Goal: Information Seeking & Learning: Learn about a topic

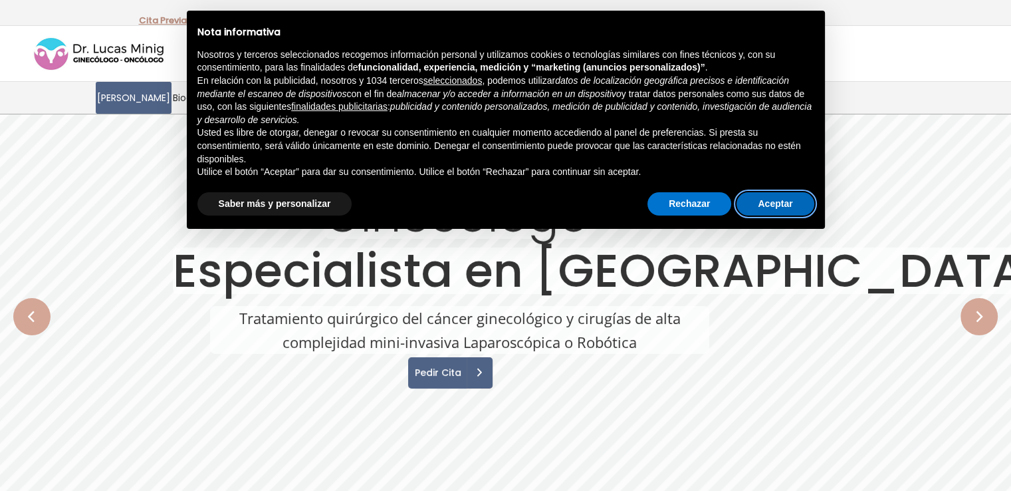
click at [786, 203] on button "Aceptar" at bounding box center [774, 204] width 77 height 24
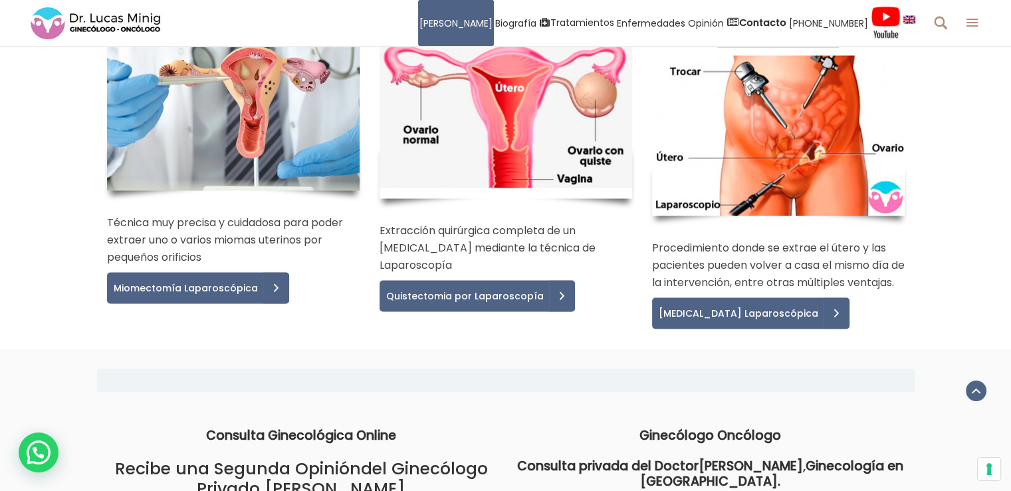
scroll to position [2592, 0]
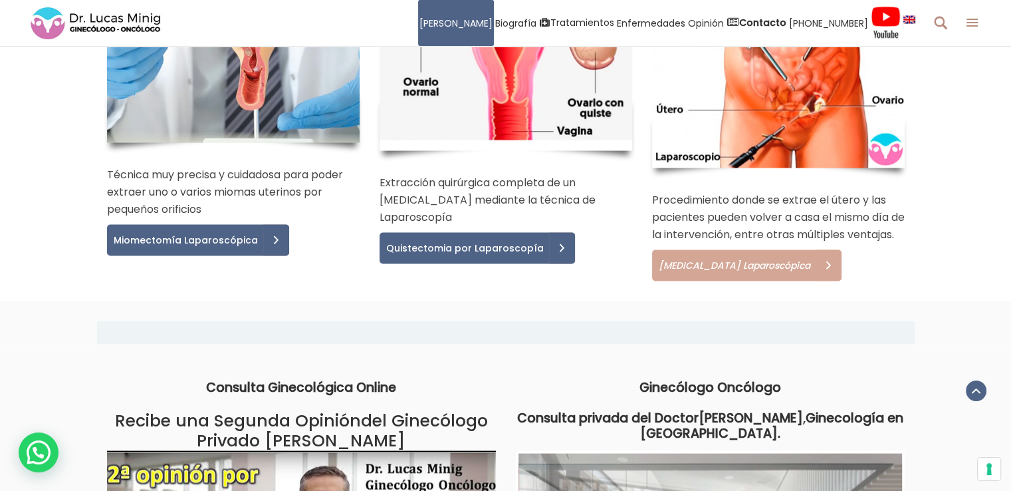
click at [746, 261] on span "[MEDICAL_DATA] Laparoscópica" at bounding box center [732, 265] width 161 height 9
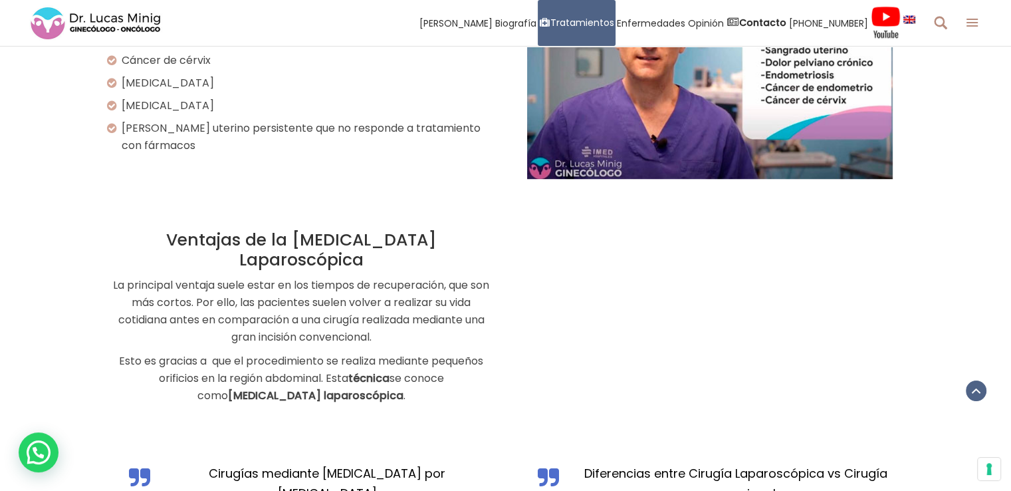
scroll to position [931, 0]
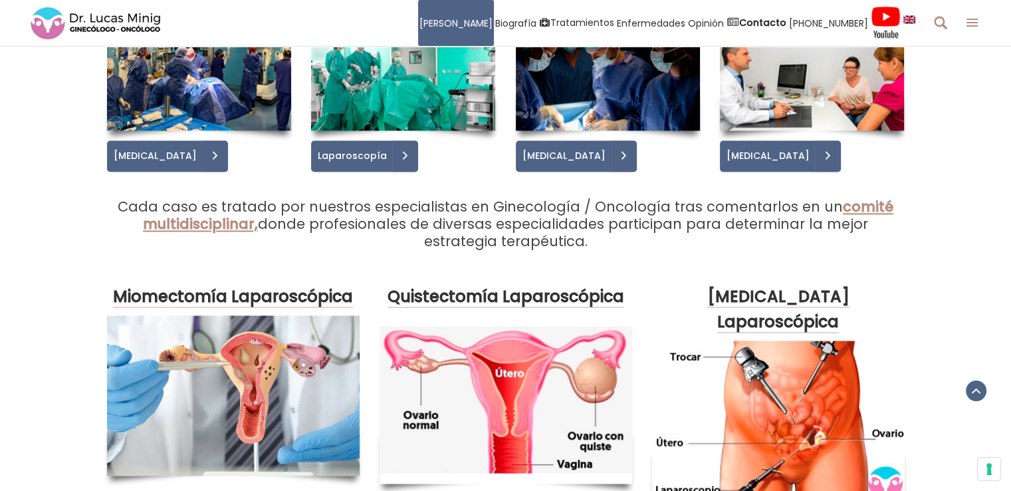
scroll to position [2459, 0]
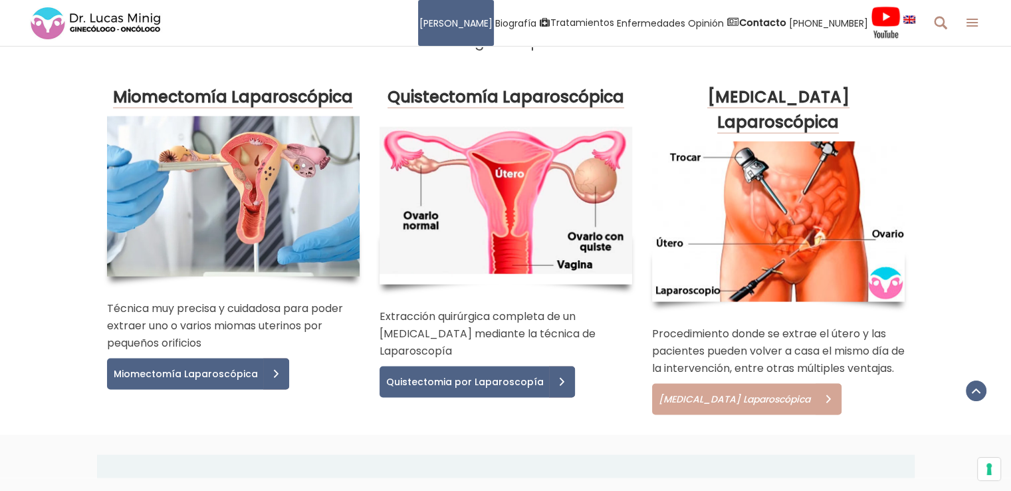
click at [754, 383] on link "[MEDICAL_DATA] Laparoscópica" at bounding box center [746, 398] width 189 height 31
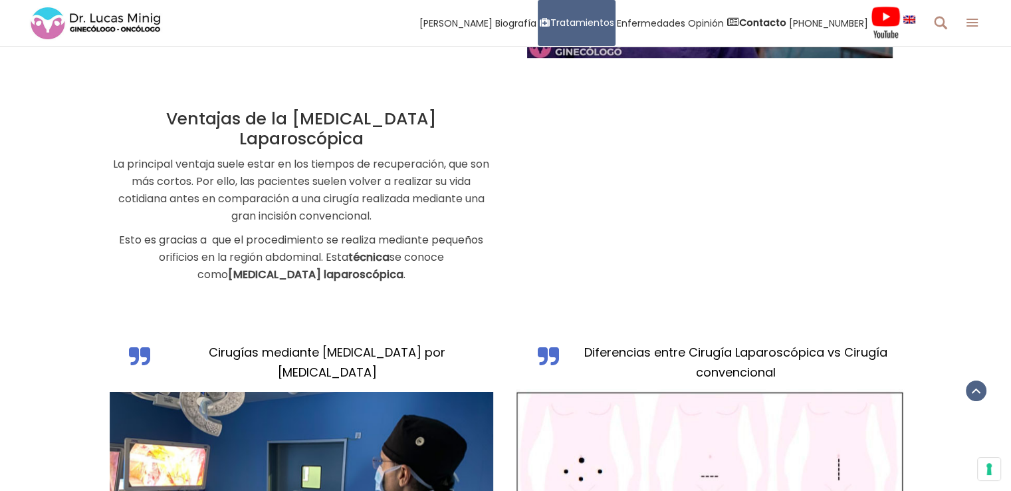
scroll to position [997, 0]
